Goal: Find specific page/section: Find specific page/section

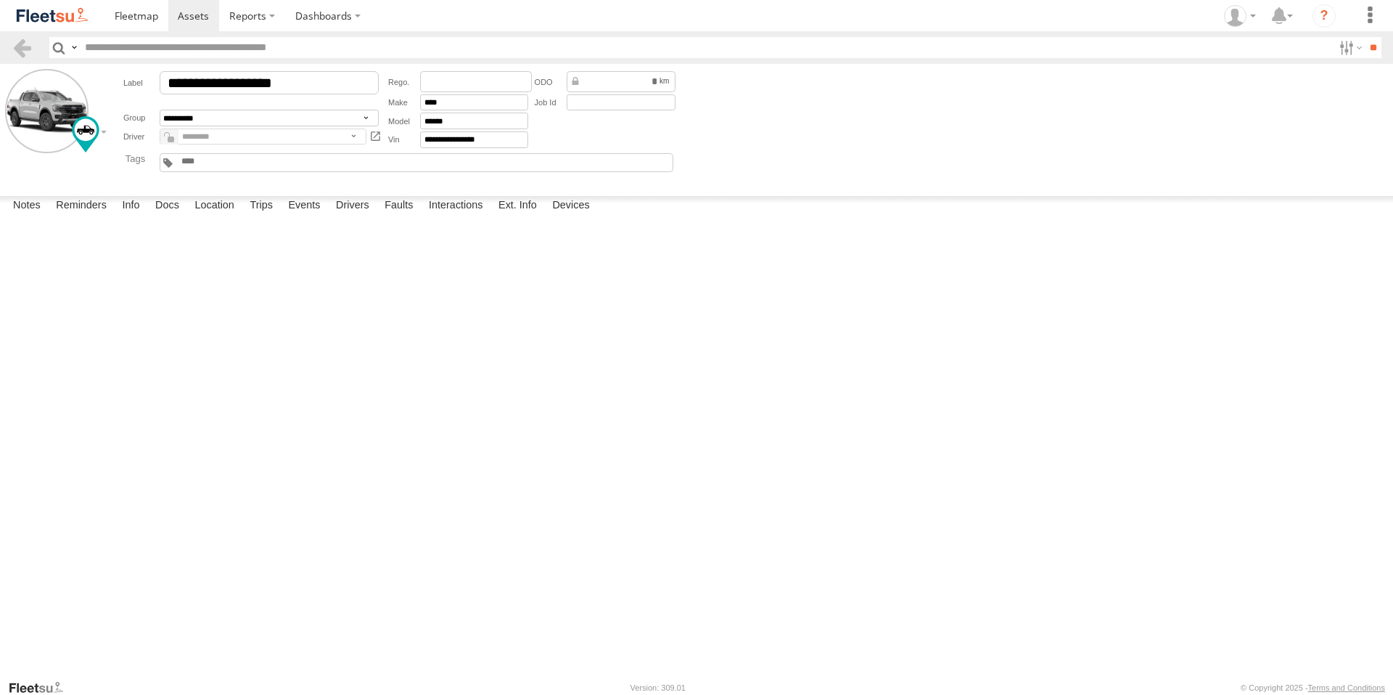
scroll to position [16402, 0]
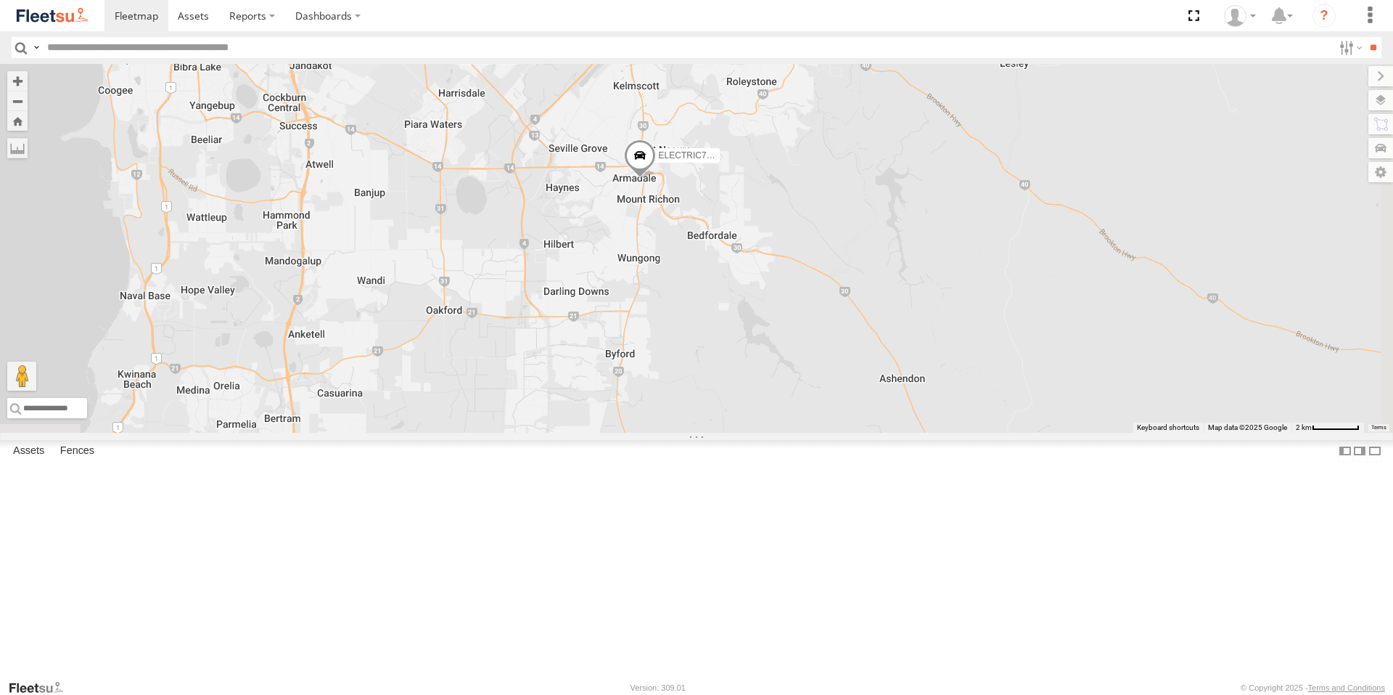
drag, startPoint x: 822, startPoint y: 285, endPoint x: 1169, endPoint y: 552, distance: 438.3
click at [656, 179] on span at bounding box center [640, 158] width 32 height 39
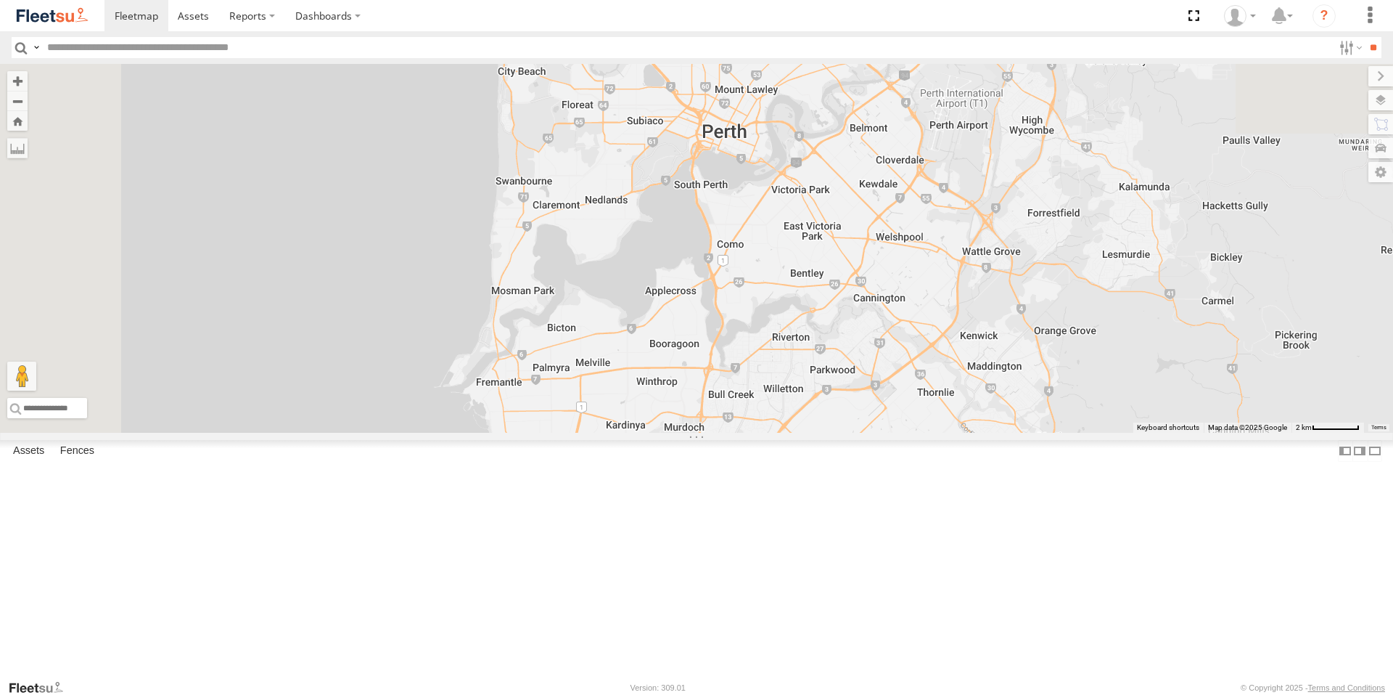
drag, startPoint x: 1059, startPoint y: 408, endPoint x: 1031, endPoint y: 480, distance: 77.6
click at [1063, 433] on div "ELECTRIC7 - John ELECTRC16 - Johnny ELECTRC12 - Harry 1HSB945 - Ben ELECTRIC7 -…" at bounding box center [696, 248] width 1393 height 369
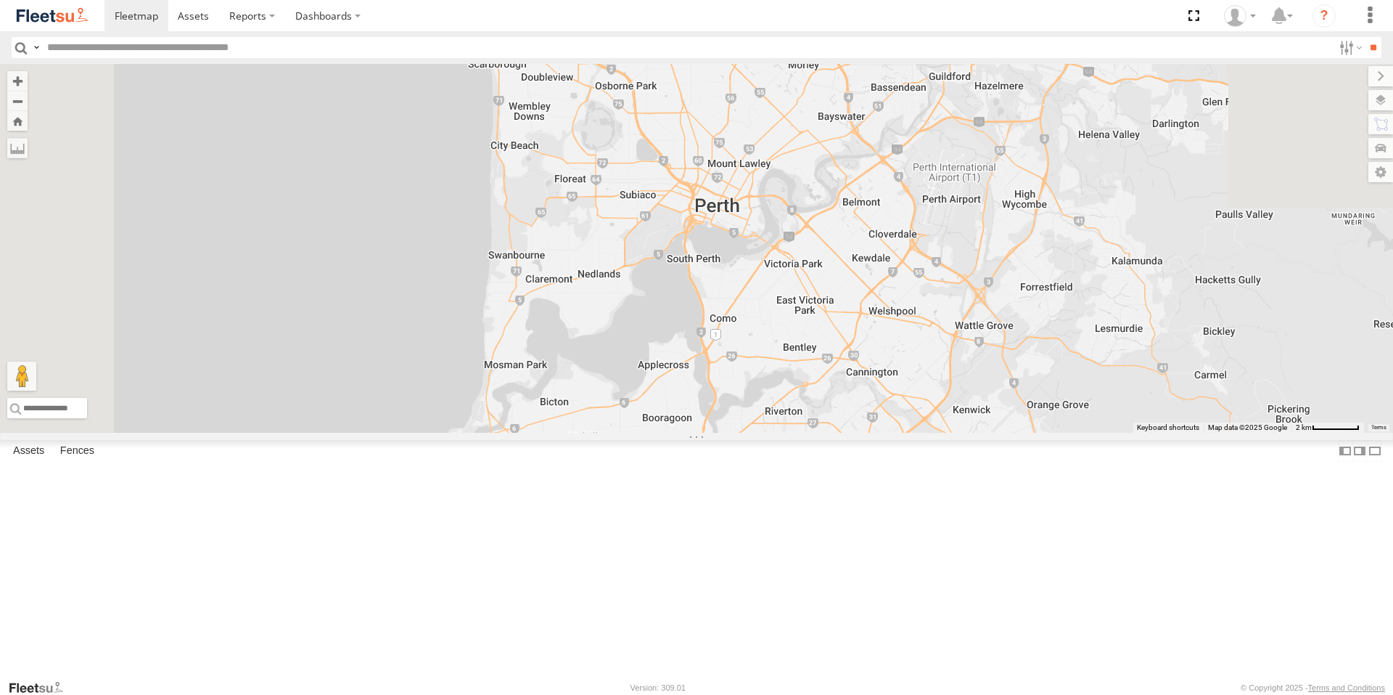
drag, startPoint x: 1026, startPoint y: 435, endPoint x: 1036, endPoint y: 496, distance: 62.5
click at [1036, 433] on div "ELECTRIC7 - John ELECTRC16 - Johnny ELECTRC12 - Harry 1HSB945 - Ben ELECTRIC7 -…" at bounding box center [696, 248] width 1393 height 369
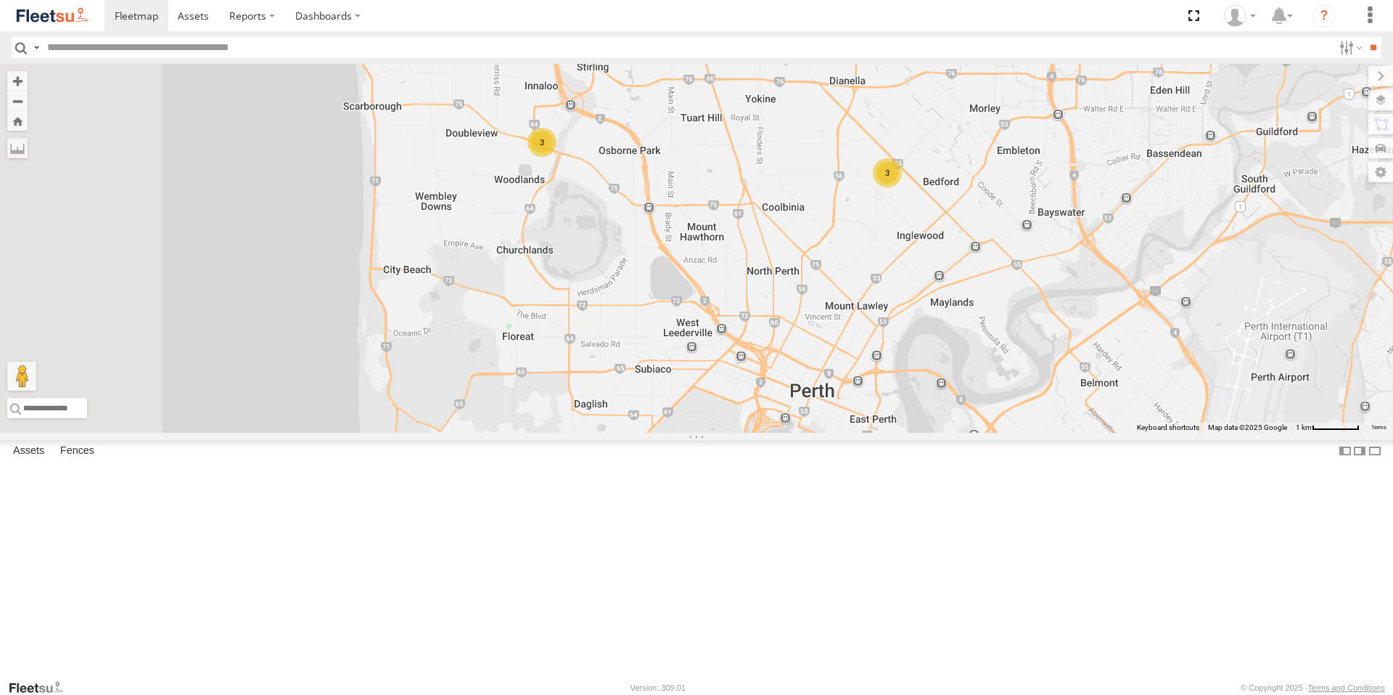
drag, startPoint x: 867, startPoint y: 361, endPoint x: 1030, endPoint y: 438, distance: 180.2
click at [1030, 433] on div "ELECTRIC7 - John ELECTRC16 - Johnny ELECTRC12 - Harry 1HSB945 - Ben ELECTRIC7 -…" at bounding box center [696, 248] width 1393 height 369
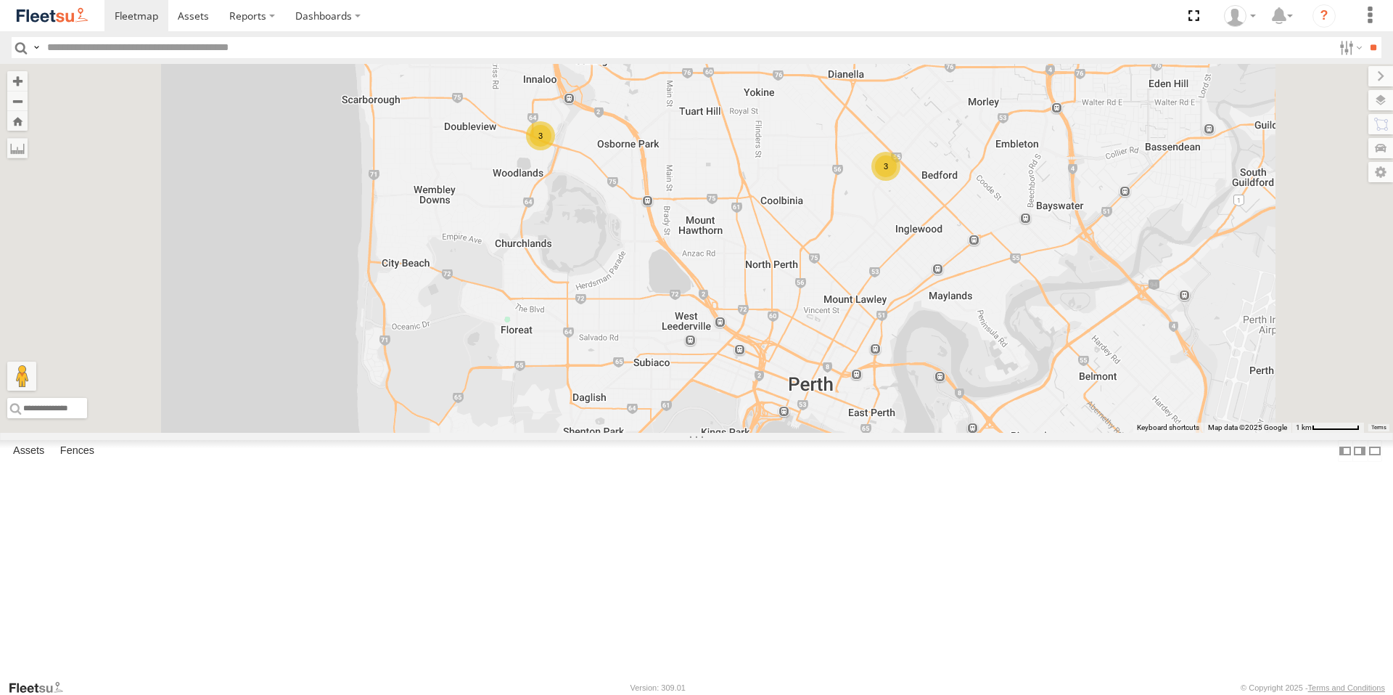
click at [0, 0] on div "ELECTAIR - Riaan" at bounding box center [0, 0] width 0 height 0
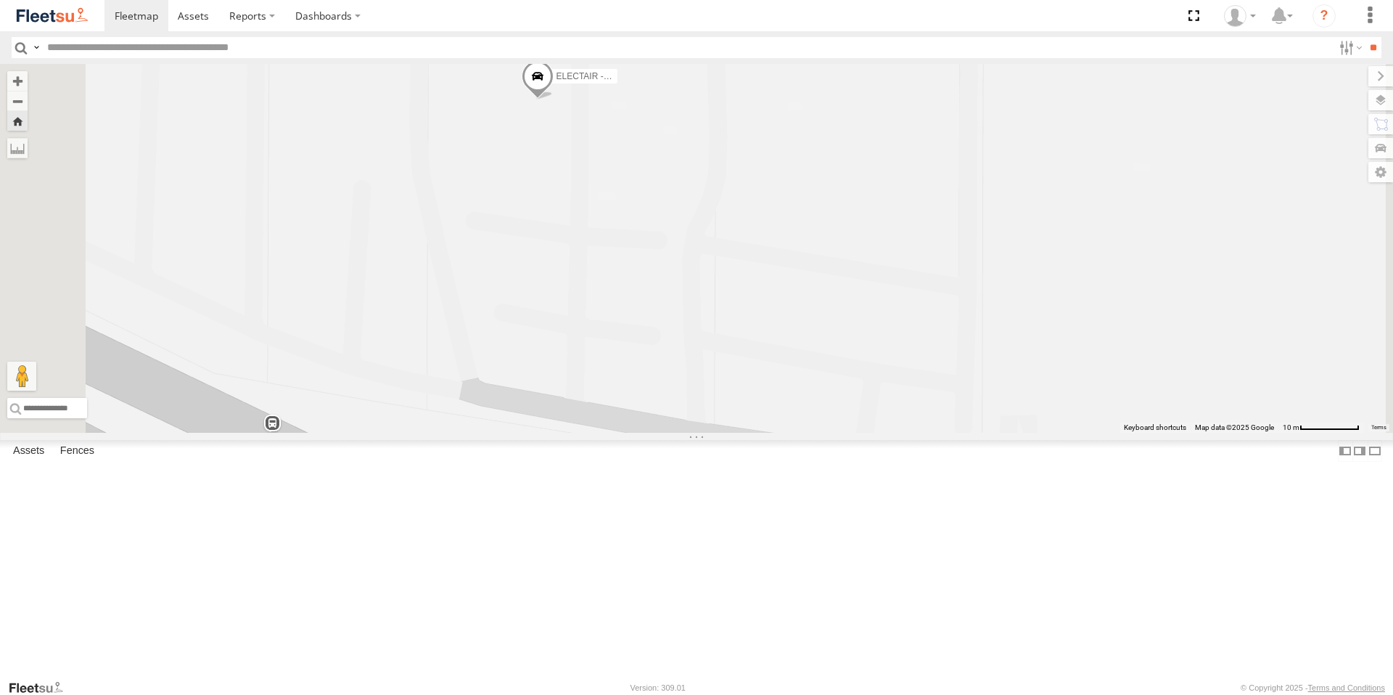
click at [0, 0] on div "All Assets" at bounding box center [0, 0] width 0 height 0
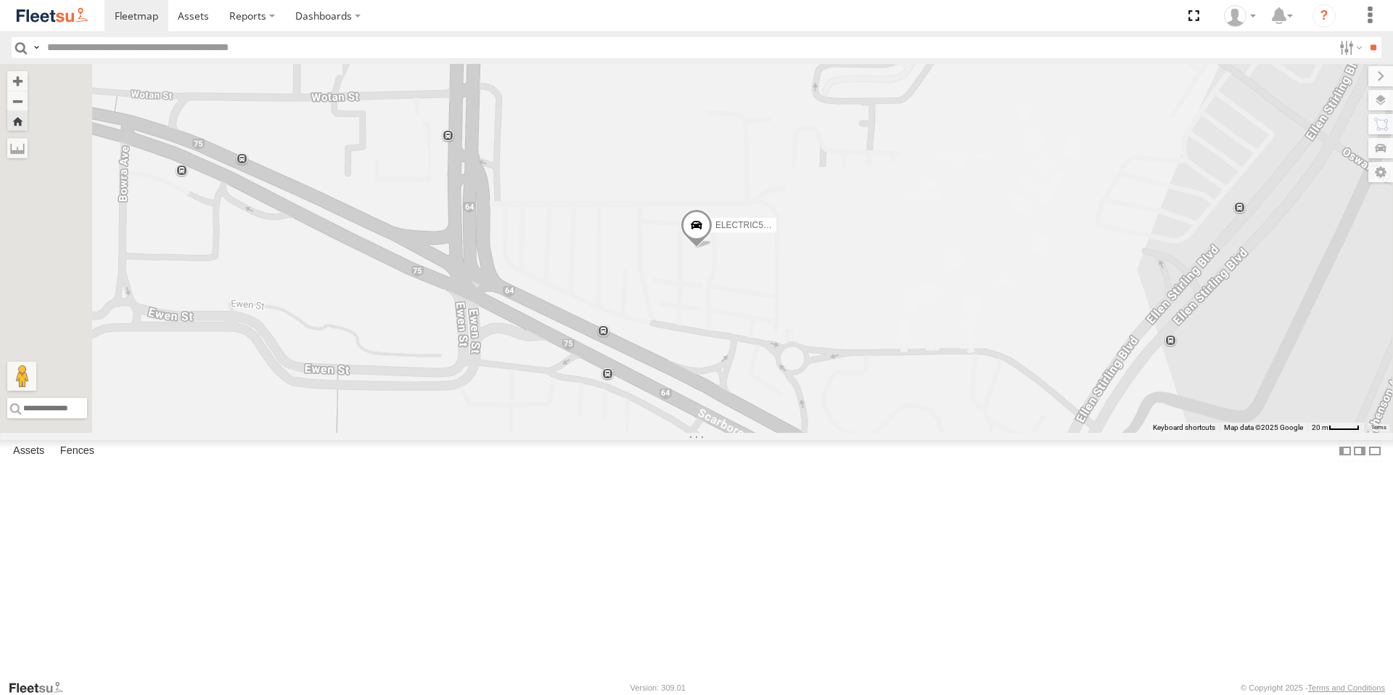
click at [0, 0] on span at bounding box center [0, 0] width 0 height 0
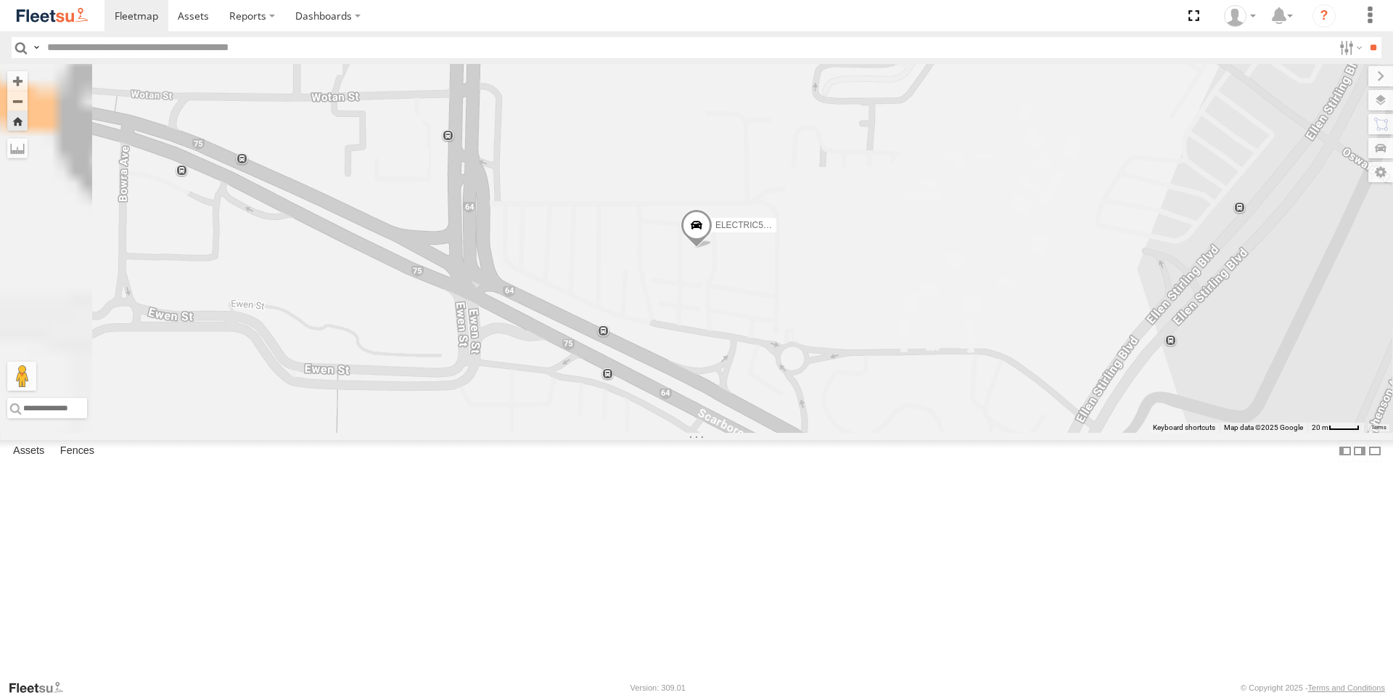
click at [0, 0] on span at bounding box center [0, 0] width 0 height 0
